Goal: Find specific page/section: Find specific page/section

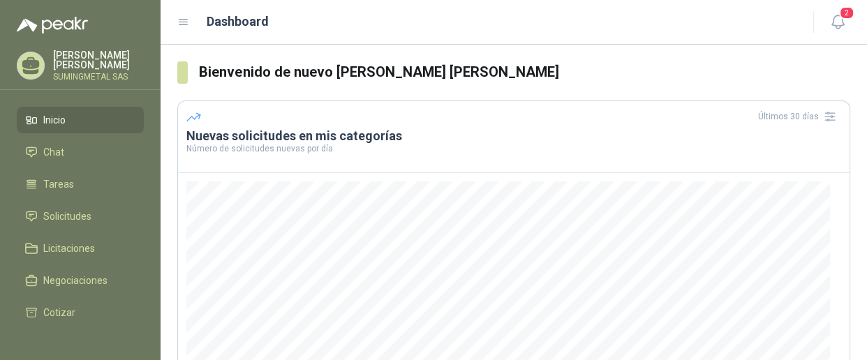
click at [68, 120] on li "Inicio" at bounding box center [80, 119] width 110 height 15
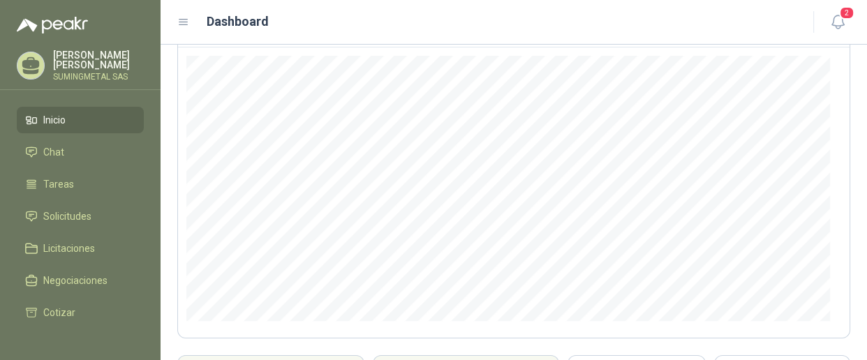
scroll to position [126, 0]
click at [73, 216] on span "Solicitudes" at bounding box center [67, 216] width 48 height 15
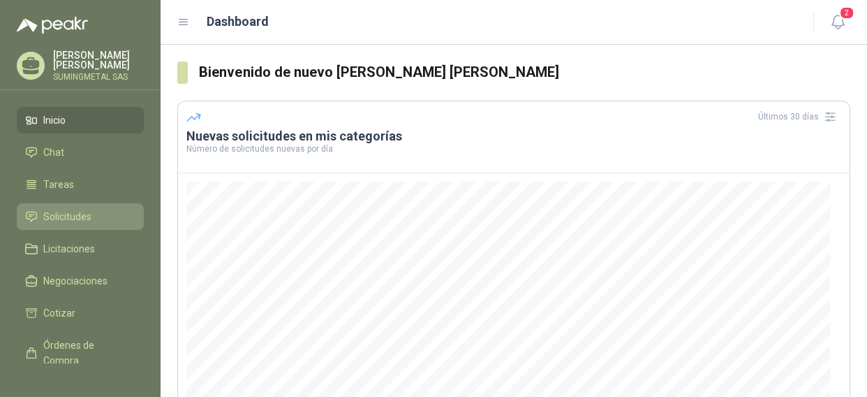
click at [75, 216] on span "Solicitudes" at bounding box center [67, 216] width 48 height 15
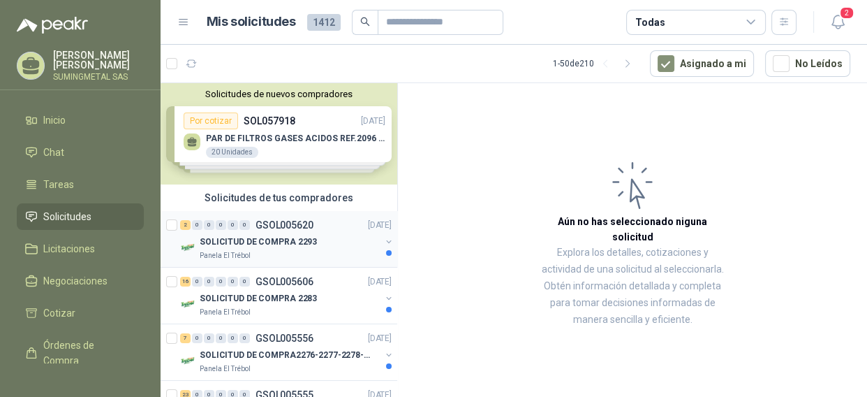
click at [269, 237] on p "SOLICITUD DE COMPRA 2293" at bounding box center [258, 241] width 117 height 13
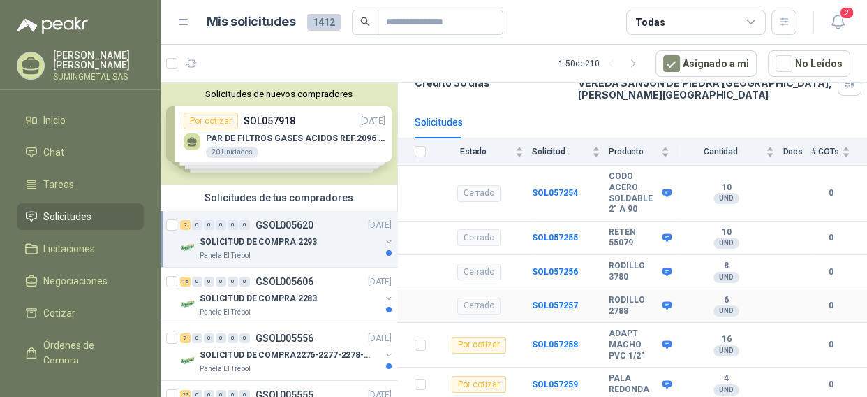
scroll to position [131, 0]
click at [282, 296] on p "SOLICITUD DE COMPRA 2283" at bounding box center [258, 298] width 117 height 13
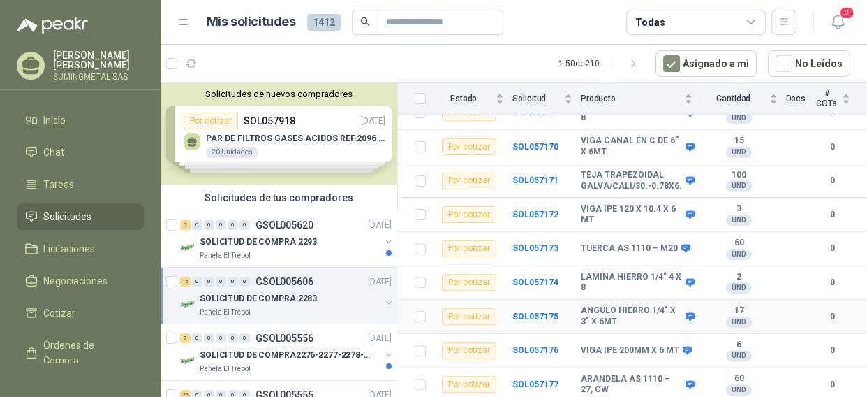
scroll to position [461, 0]
